Goal: Find specific page/section: Find specific page/section

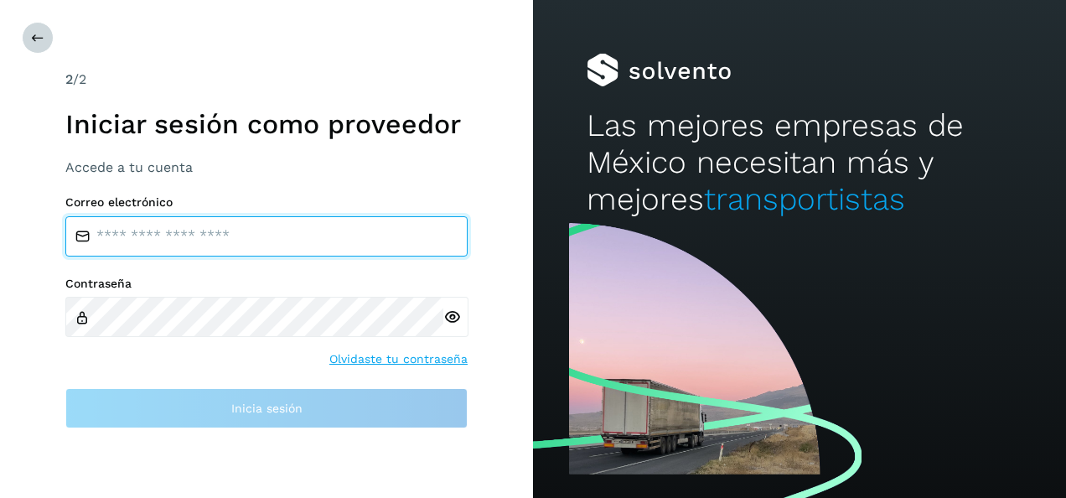
type input "**********"
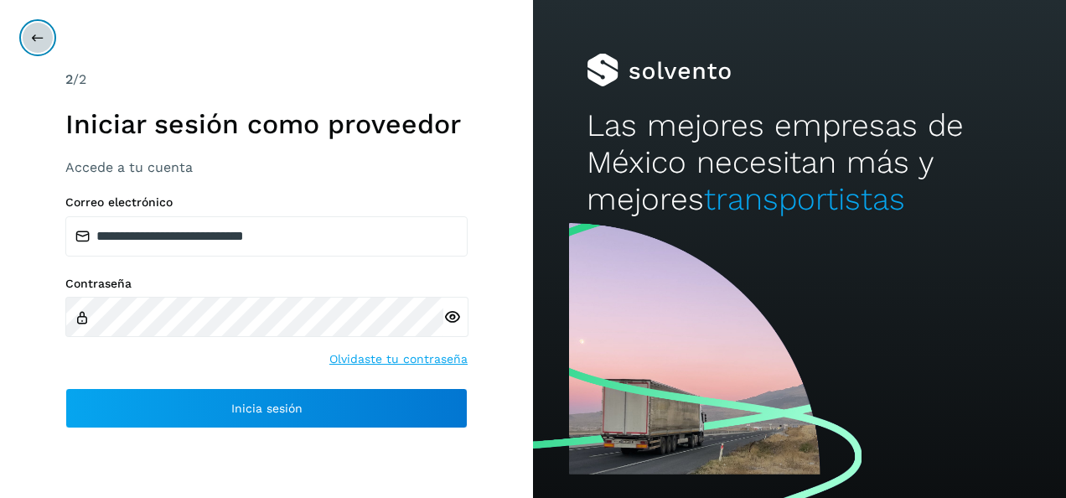
click at [39, 42] on icon at bounding box center [37, 37] width 13 height 13
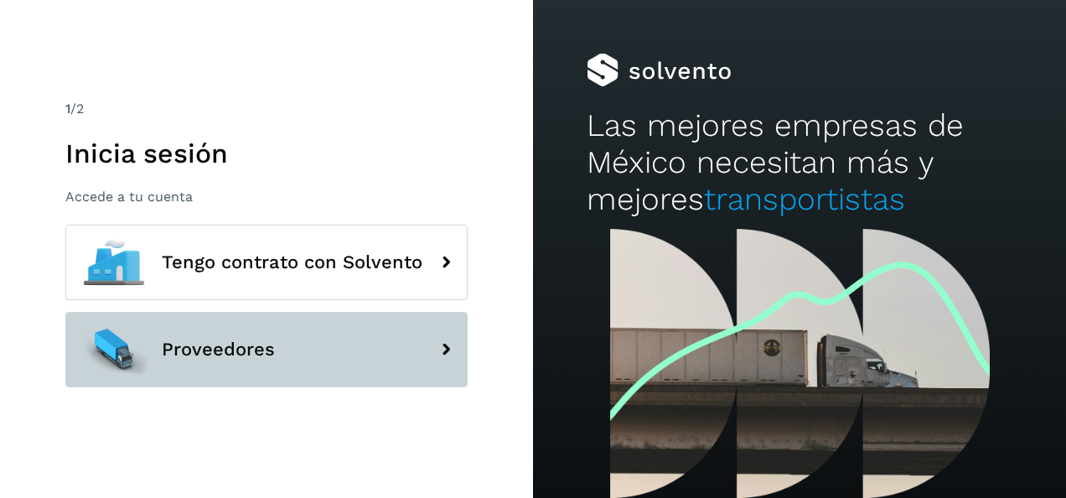
click at [181, 339] on span "Proveedores" at bounding box center [218, 349] width 113 height 20
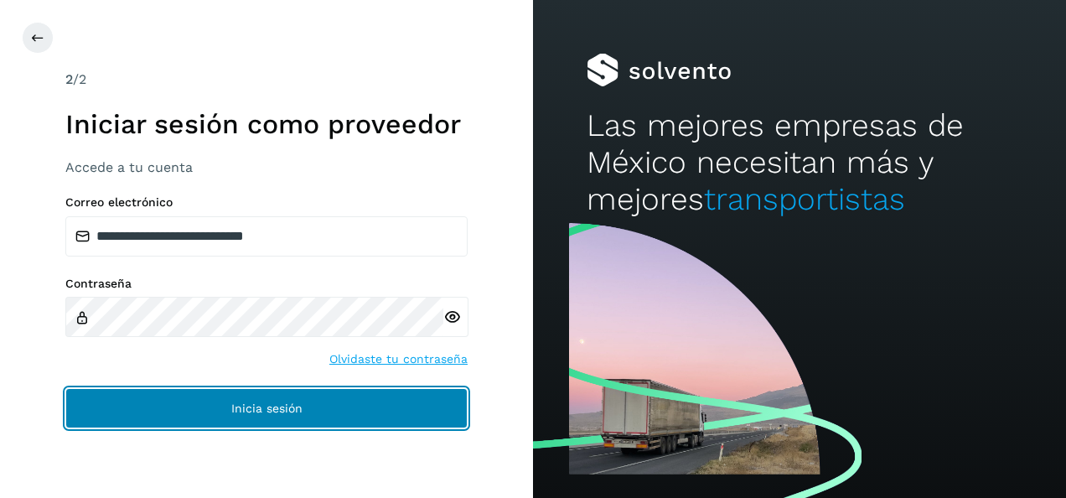
click at [288, 397] on button "Inicia sesión" at bounding box center [266, 408] width 402 height 40
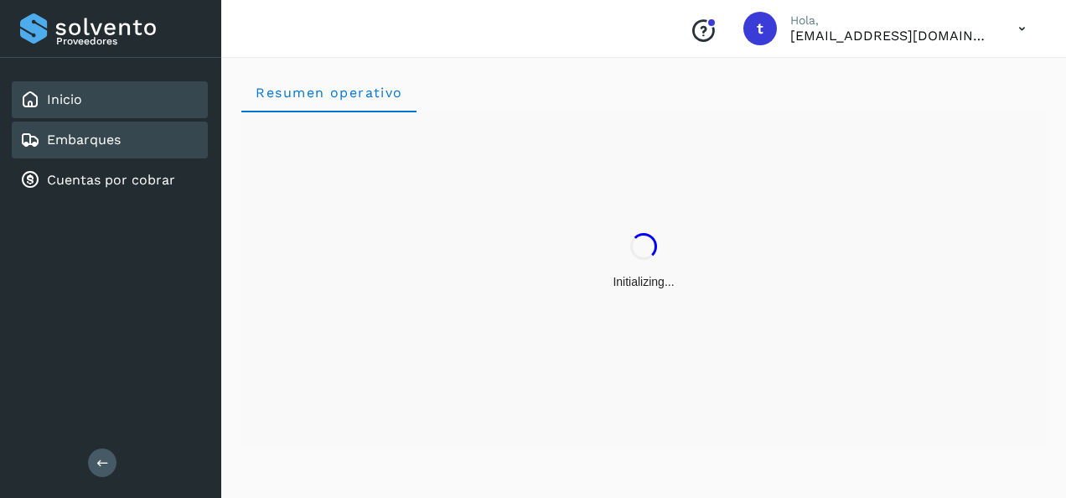
click at [69, 151] on div "Embarques" at bounding box center [110, 140] width 196 height 37
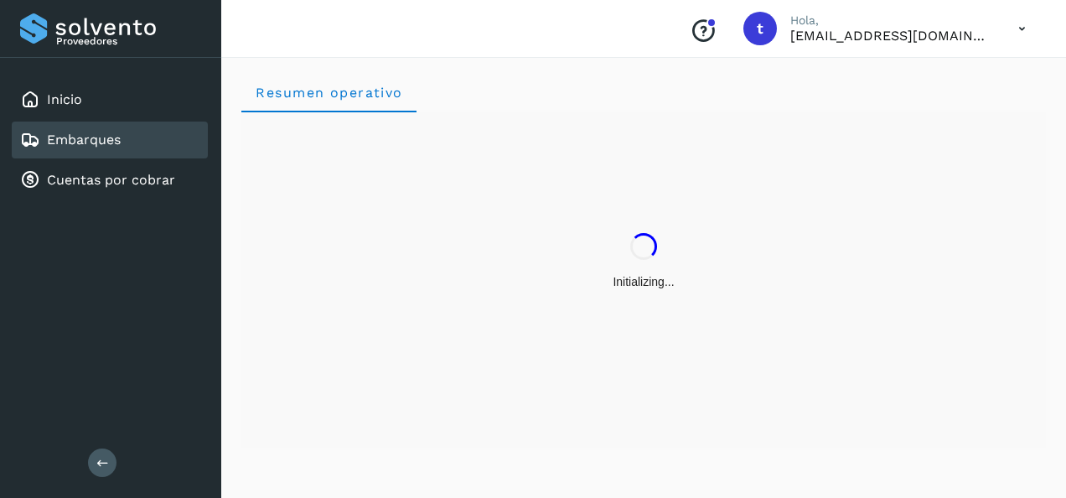
click at [69, 151] on div "Embarques" at bounding box center [110, 140] width 196 height 37
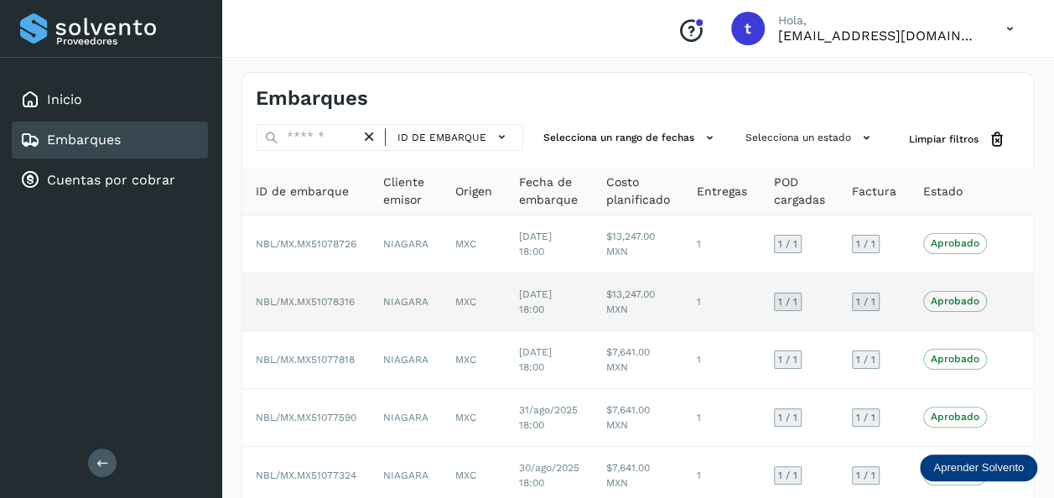
scroll to position [384, 0]
